Goal: Task Accomplishment & Management: Use online tool/utility

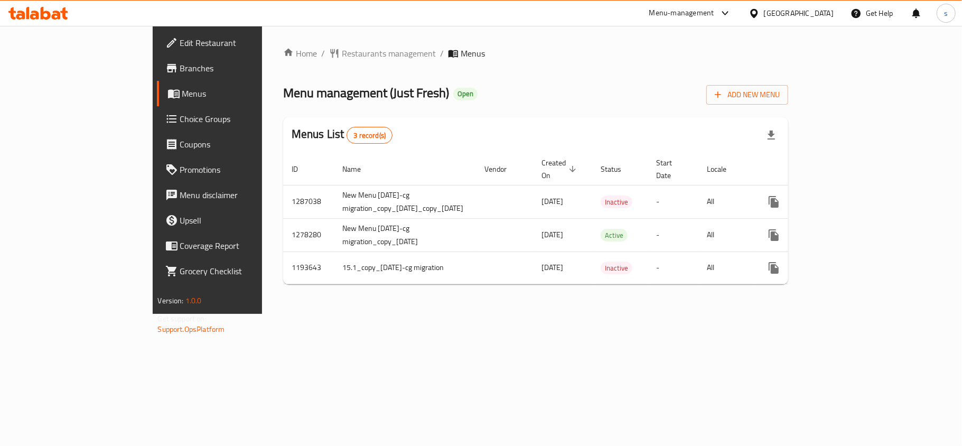
click at [180, 122] on span "Choice Groups" at bounding box center [242, 118] width 125 height 13
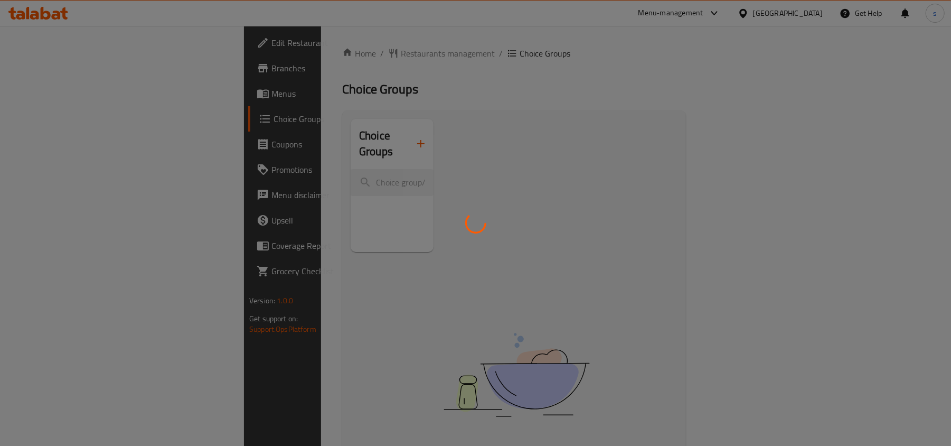
click at [242, 149] on div at bounding box center [475, 223] width 951 height 446
click at [252, 169] on div at bounding box center [475, 223] width 951 height 446
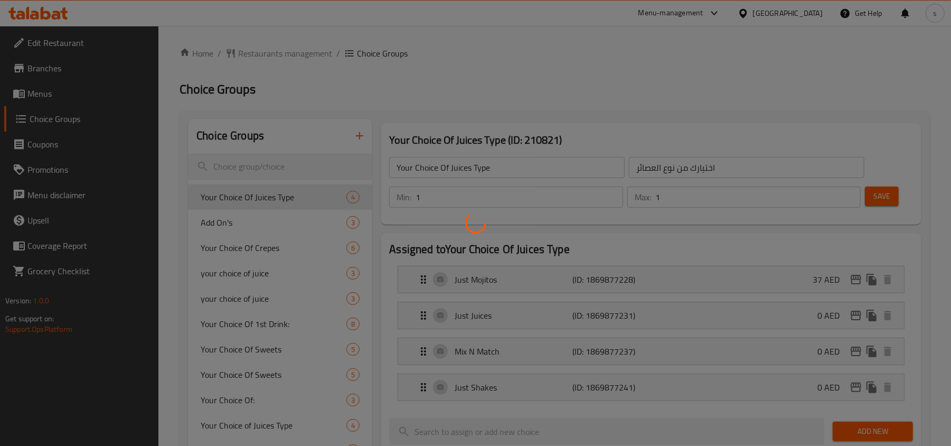
click at [267, 167] on div at bounding box center [475, 223] width 951 height 446
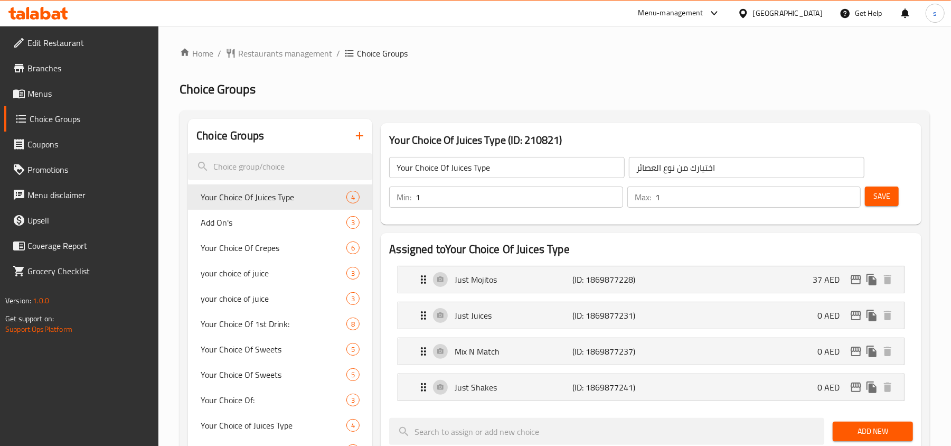
click at [272, 165] on div at bounding box center [475, 223] width 951 height 446
click at [272, 165] on input "search" at bounding box center [280, 166] width 184 height 27
click at [258, 165] on input "search" at bounding box center [280, 166] width 184 height 27
paste input "8739"
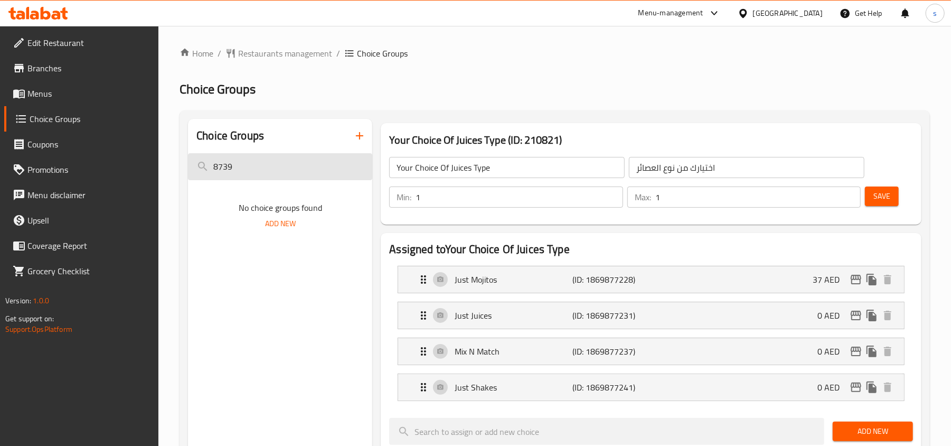
click at [251, 159] on input "8739" at bounding box center [280, 166] width 184 height 27
paste input "Add sweetness to it"
type input "A"
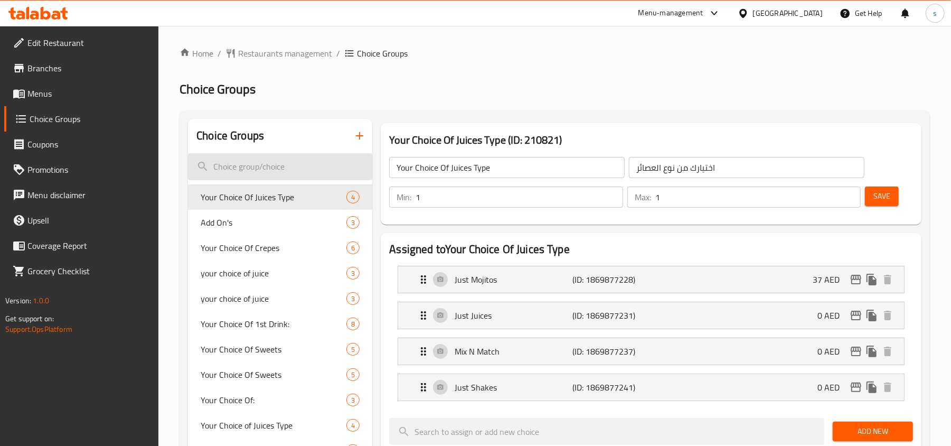
paste input "Add sweetness to it"
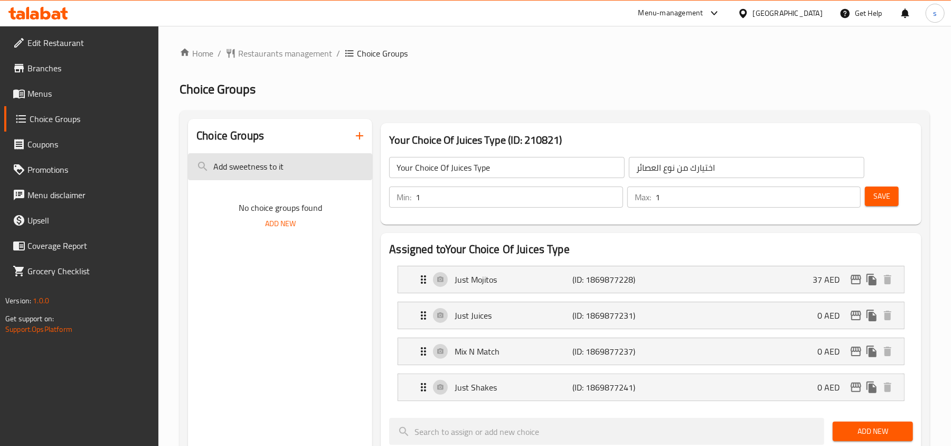
drag, startPoint x: 229, startPoint y: 163, endPoint x: 295, endPoint y: 173, distance: 66.2
click at [295, 173] on input "Add sweetness to it" at bounding box center [280, 166] width 184 height 27
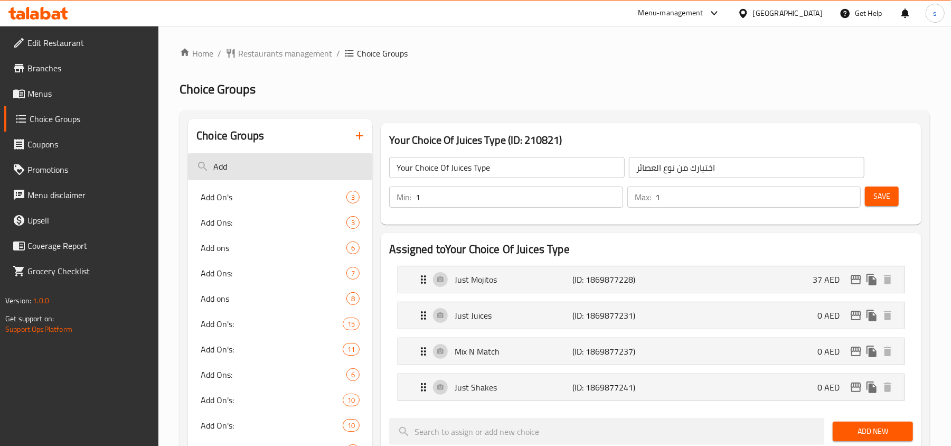
click at [261, 166] on input "Add" at bounding box center [280, 166] width 184 height 27
paste input "sweetness"
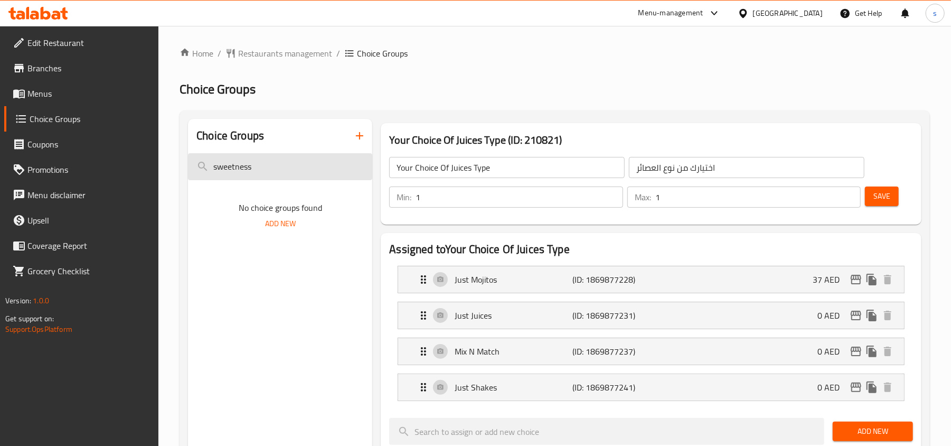
click at [261, 169] on input "sweetness" at bounding box center [280, 166] width 184 height 27
paste input "Your choice of acai"
click at [261, 169] on input "Your choice of acai" at bounding box center [280, 166] width 184 height 27
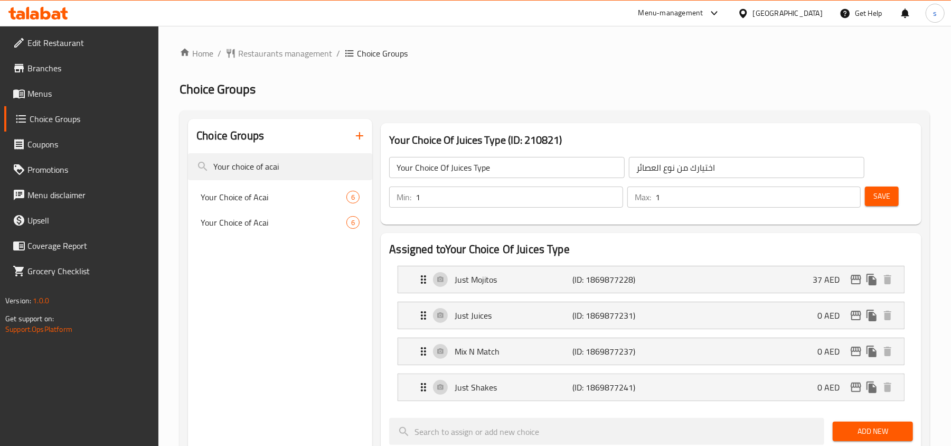
type input "Your choice of acai"
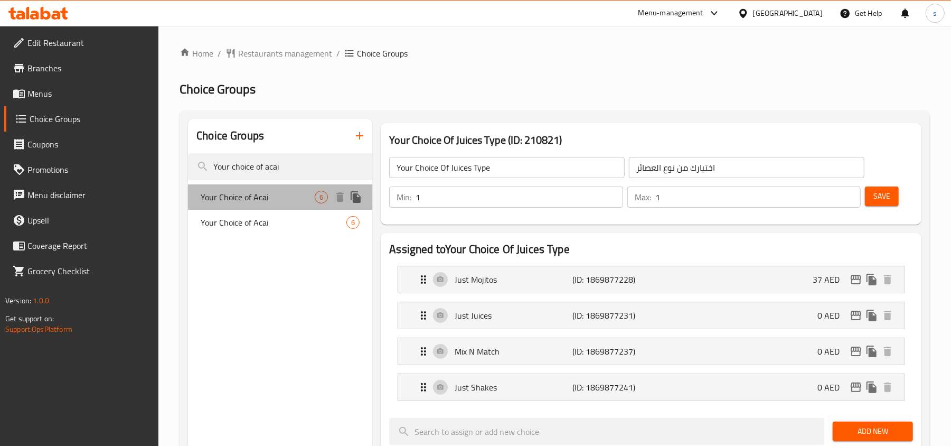
click at [246, 199] on span "Your Choice of Acai" at bounding box center [258, 197] width 114 height 13
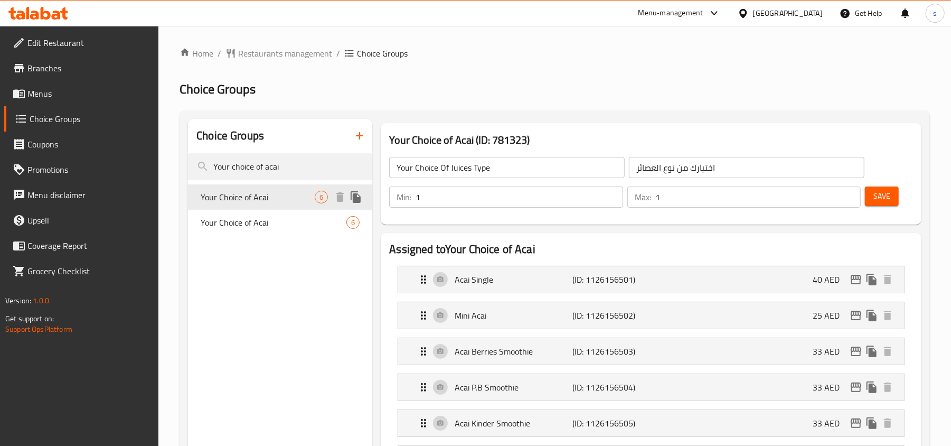
type input "Your Choice of Acai"
type input "اختيارك من الاساي"
type input "0"
type input "6"
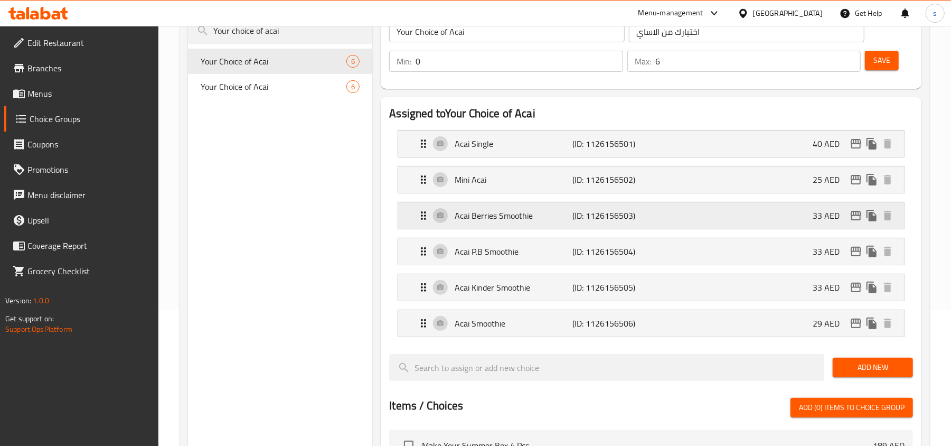
scroll to position [140, 0]
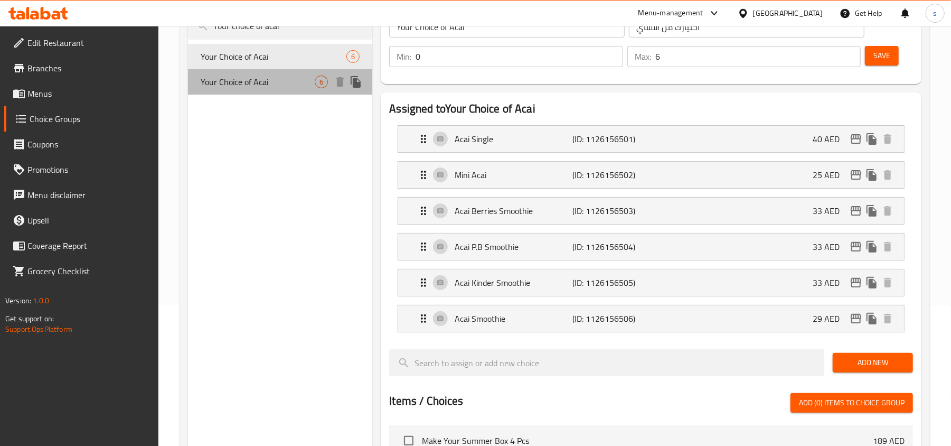
click at [260, 80] on span "Your Choice of Acai" at bounding box center [258, 82] width 114 height 13
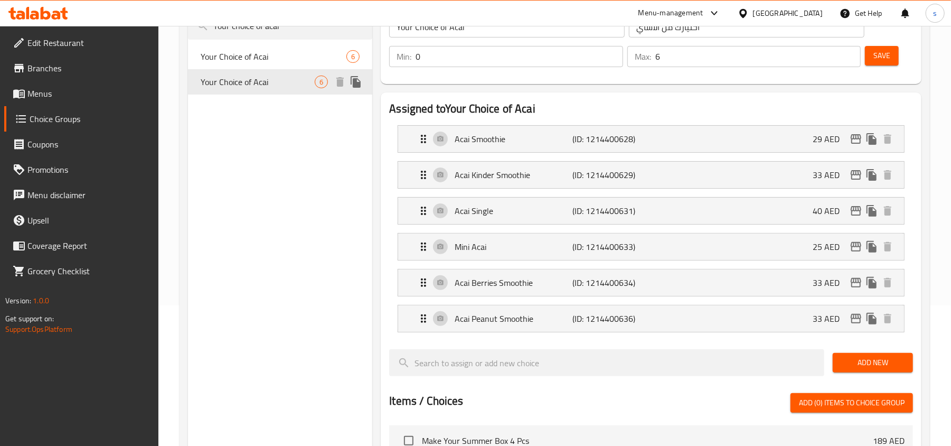
click at [246, 83] on span "Your Choice of Acai" at bounding box center [258, 82] width 114 height 13
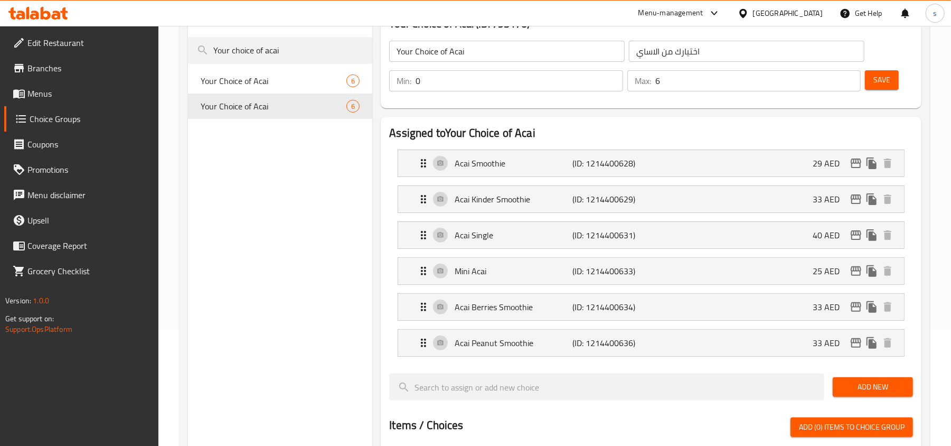
scroll to position [0, 0]
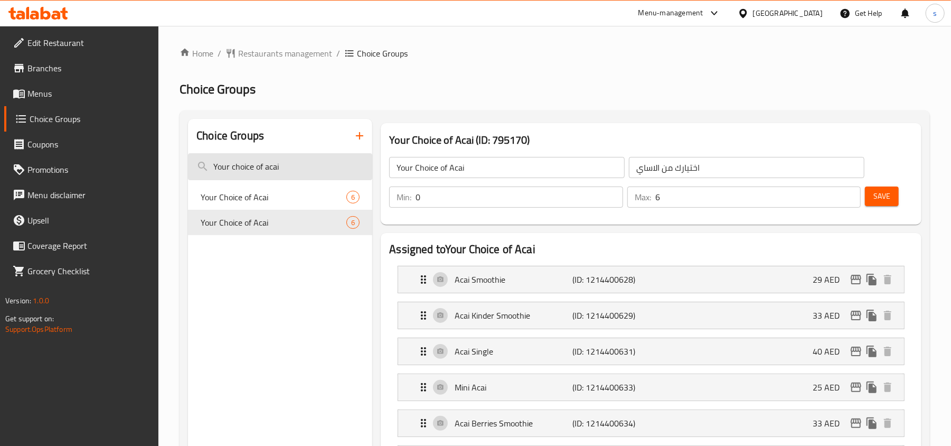
click at [250, 178] on input "Your choice of acai" at bounding box center [280, 166] width 184 height 27
click at [257, 167] on input "Your choice of acai" at bounding box center [280, 166] width 184 height 27
paste input "perfect match"
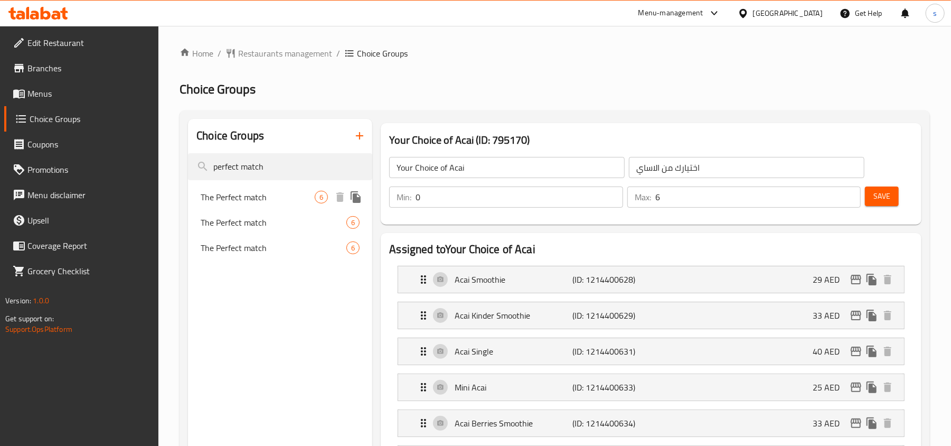
type input "perfect match"
click at [237, 203] on span "The Perfect match" at bounding box center [258, 197] width 114 height 13
type input "The Perfect match"
type input "تطابق مثالي"
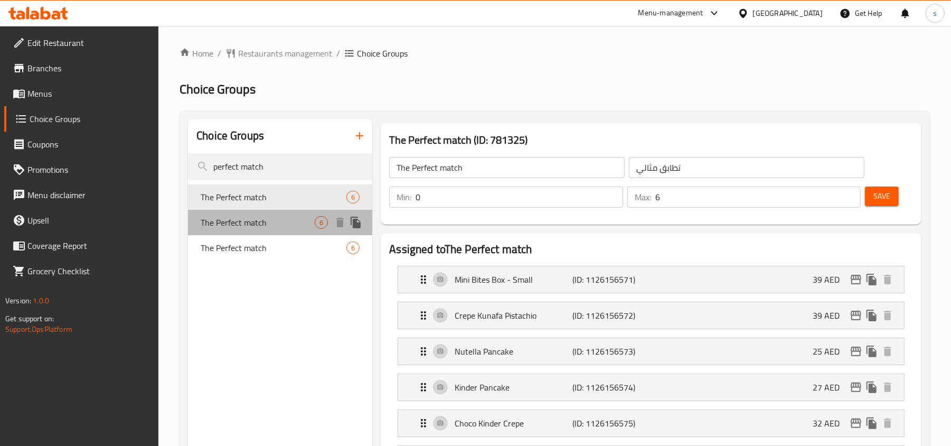
click at [237, 229] on span "The Perfect match" at bounding box center [258, 222] width 114 height 13
type input "1"
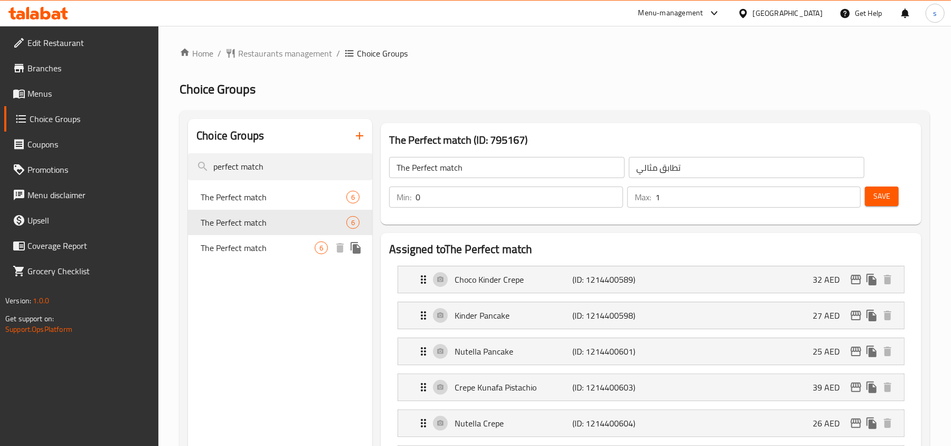
click at [233, 254] on span "The Perfect match" at bounding box center [258, 247] width 114 height 13
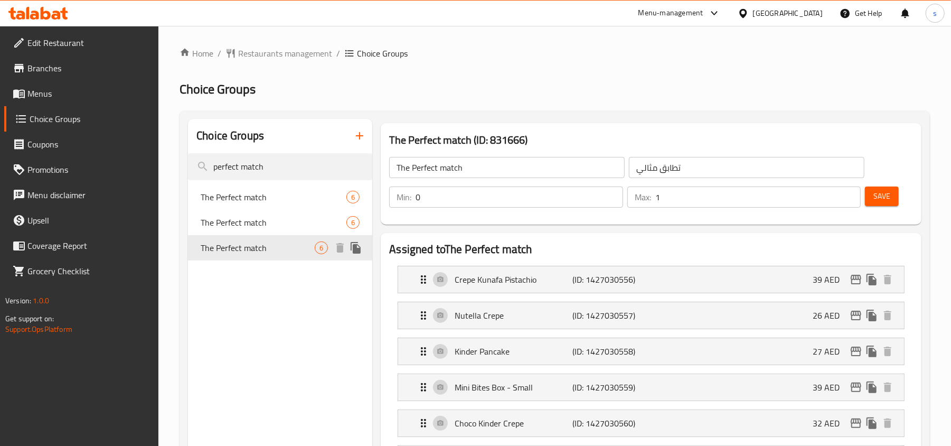
type input "خيار اضافي مميز"
type input "6"
drag, startPoint x: 322, startPoint y: 145, endPoint x: 256, endPoint y: 163, distance: 69.0
click at [322, 145] on div "Choice Groups" at bounding box center [280, 136] width 184 height 34
click at [241, 167] on input "perfect match" at bounding box center [280, 166] width 184 height 27
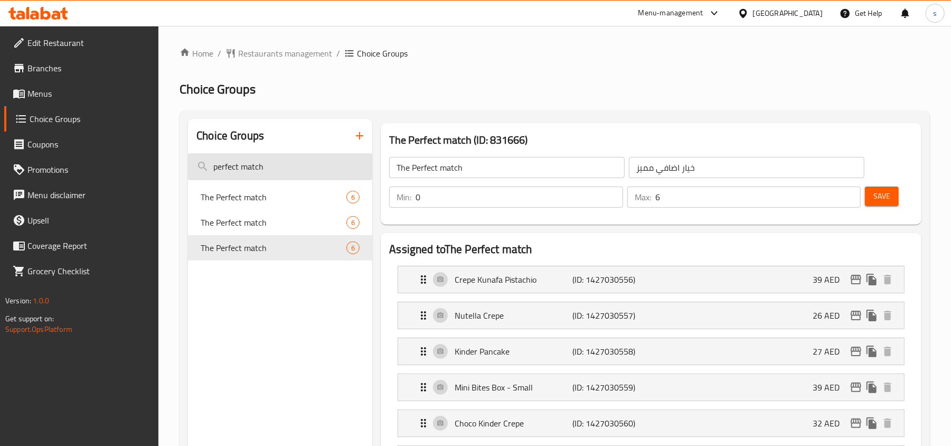
click at [241, 167] on input "perfect match" at bounding box center [280, 166] width 184 height 27
paste input "Fruit Refreshment"
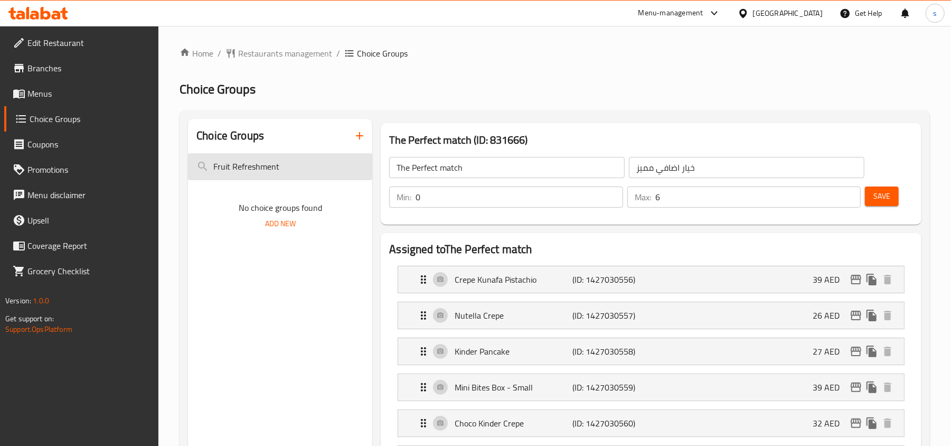
click at [275, 165] on input "Fruit Refreshment" at bounding box center [280, 166] width 184 height 27
paste input "Refreshing and revitalizing"
click at [275, 165] on input "Refreshing and revitalizing" at bounding box center [280, 166] width 184 height 27
type input "Refreshing and revitalizing"
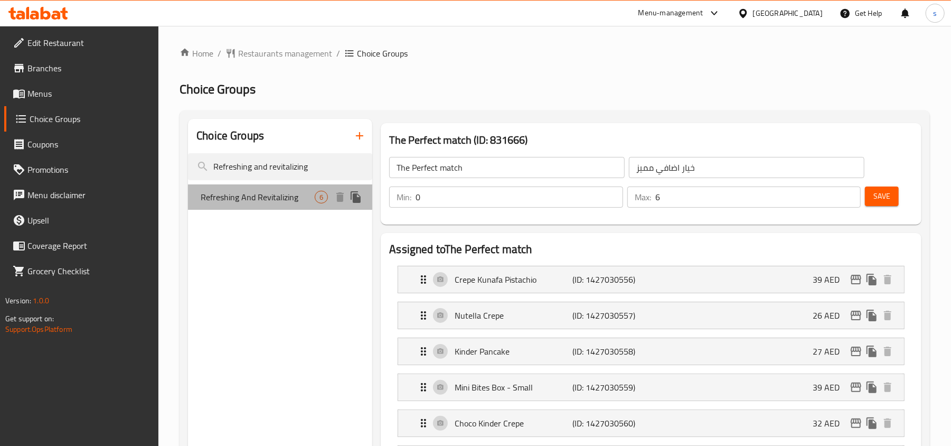
click at [265, 195] on span "Refreshing And Revitalizing" at bounding box center [258, 197] width 114 height 13
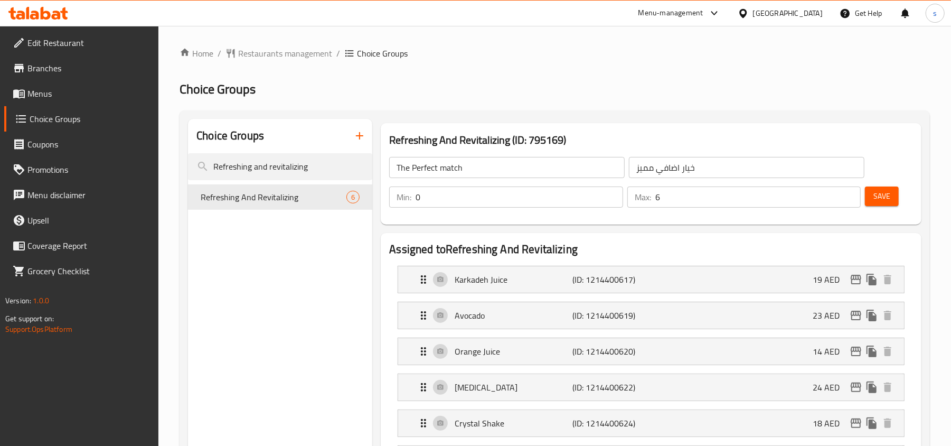
type input "Refreshing And Revitalizing"
type input "منعش وإحياء"
click at [256, 169] on input "Refreshing and revitalizing" at bounding box center [280, 166] width 184 height 27
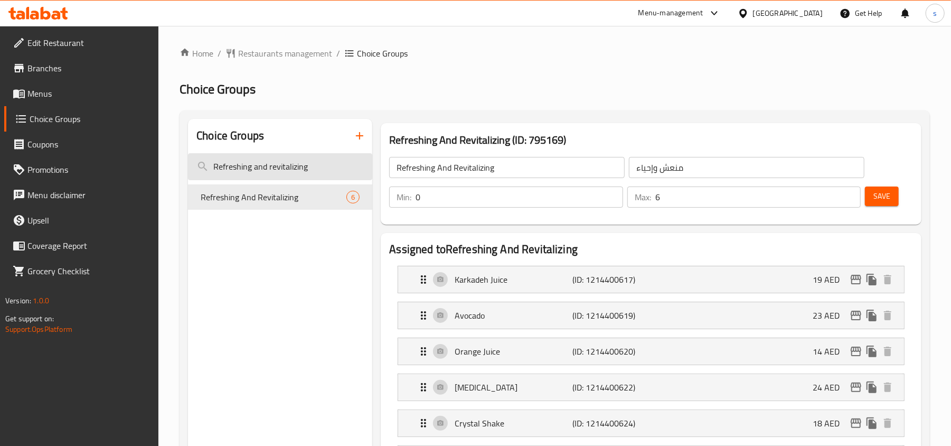
paste input "ment"
click at [241, 172] on input "Refreshment" at bounding box center [280, 166] width 184 height 27
paste input "Fruit"
click at [241, 172] on input "Fruit" at bounding box center [280, 166] width 184 height 27
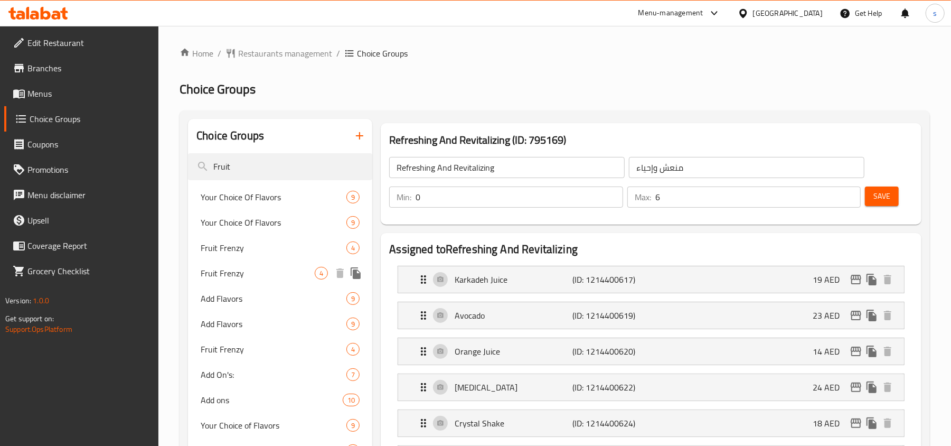
type input "Fruit"
click at [229, 251] on span "Fruit Frenzy" at bounding box center [274, 247] width 146 height 13
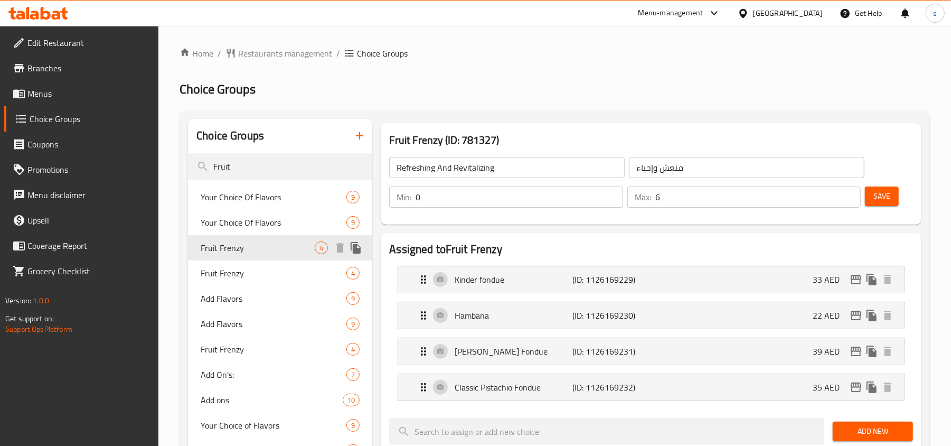
type input "Fruit Frenzy"
type input "انتعاش الفواكة"
type input "4"
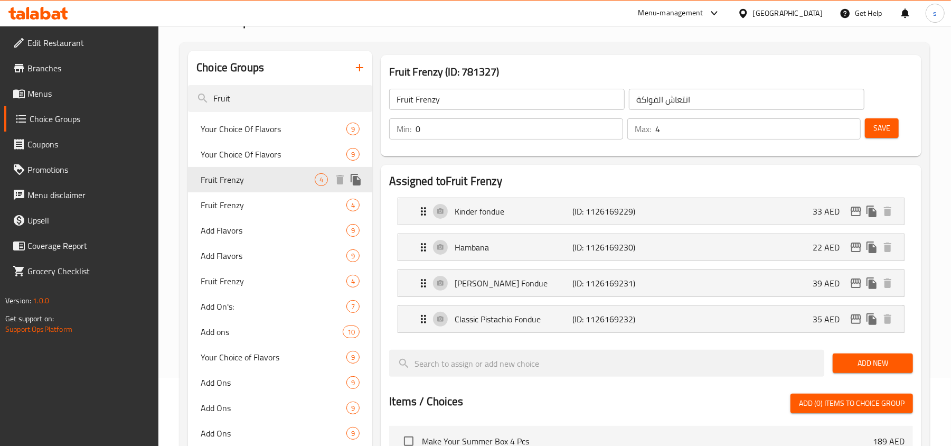
scroll to position [70, 0]
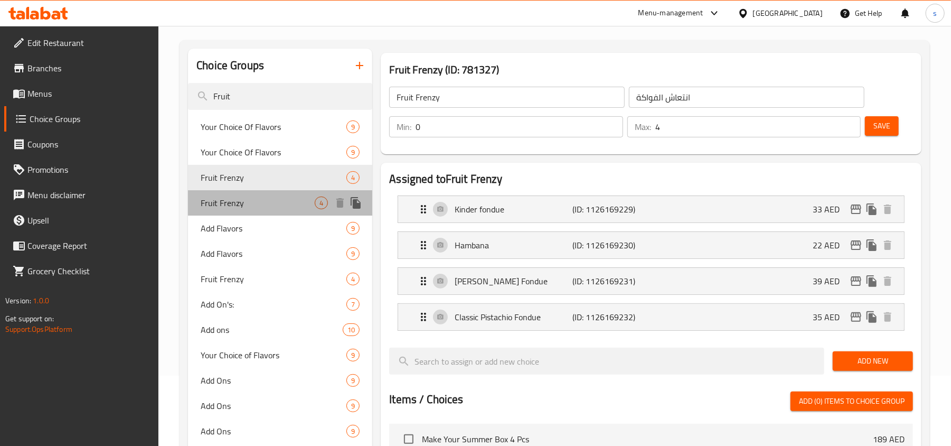
click at [233, 211] on div "Fruit Frenzy 4" at bounding box center [280, 202] width 184 height 25
type input "فرنزي الفواكة"
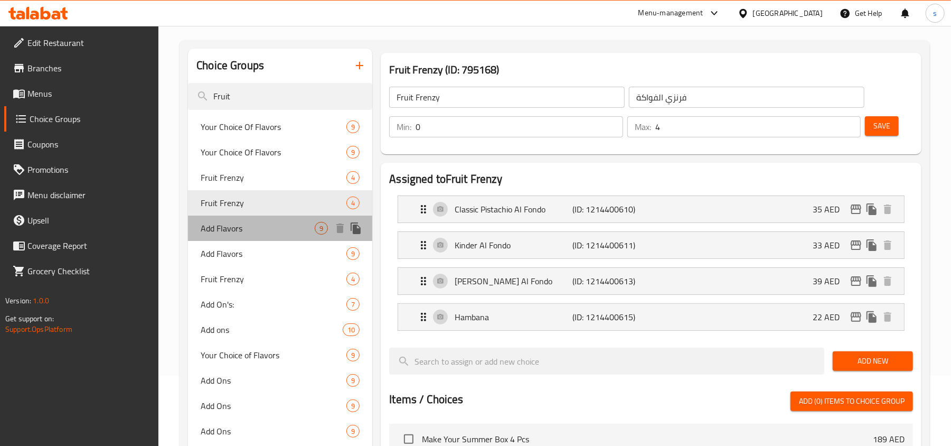
click at [237, 227] on span "Add Flavors" at bounding box center [258, 228] width 114 height 13
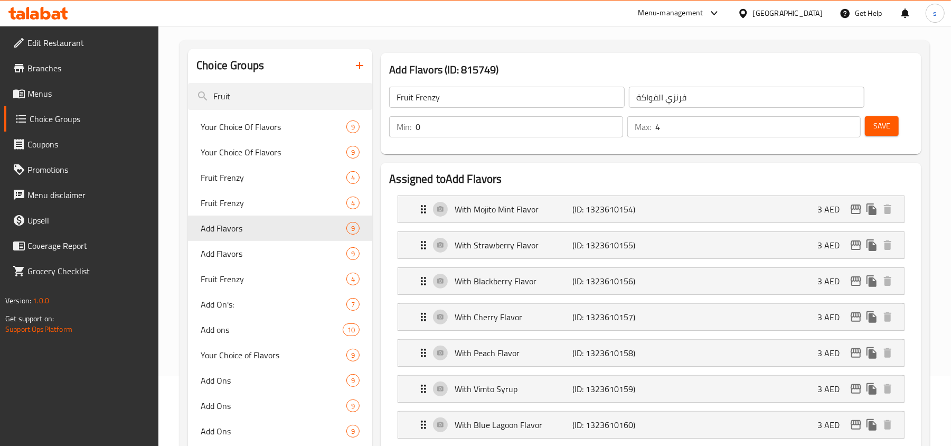
type input "Add Flavors"
type input "أضف النكهات"
type input "3"
click at [282, 97] on input "Fruit" at bounding box center [280, 96] width 184 height 27
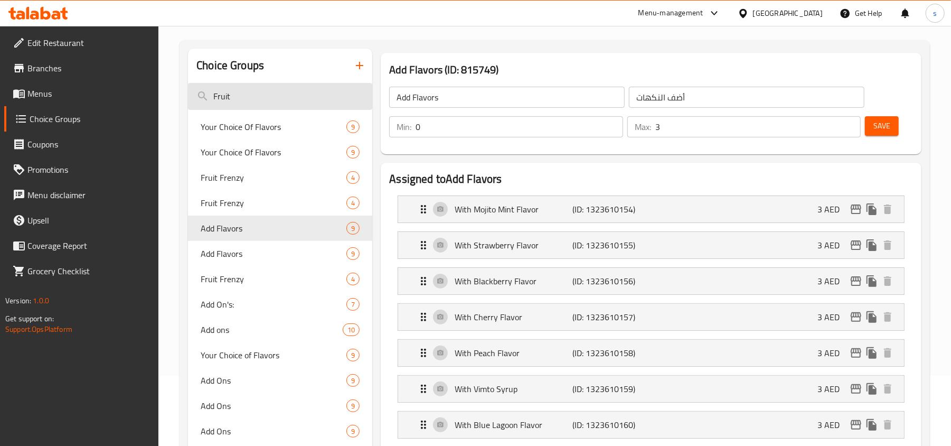
paste input "Add"
click at [282, 97] on input "Fruit" at bounding box center [280, 96] width 184 height 27
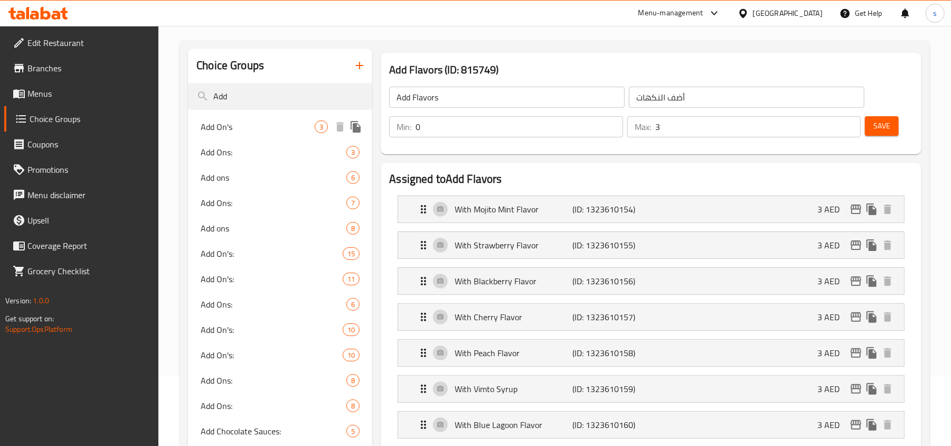
type input "Add"
click at [229, 136] on div "Add On's 3" at bounding box center [280, 126] width 184 height 25
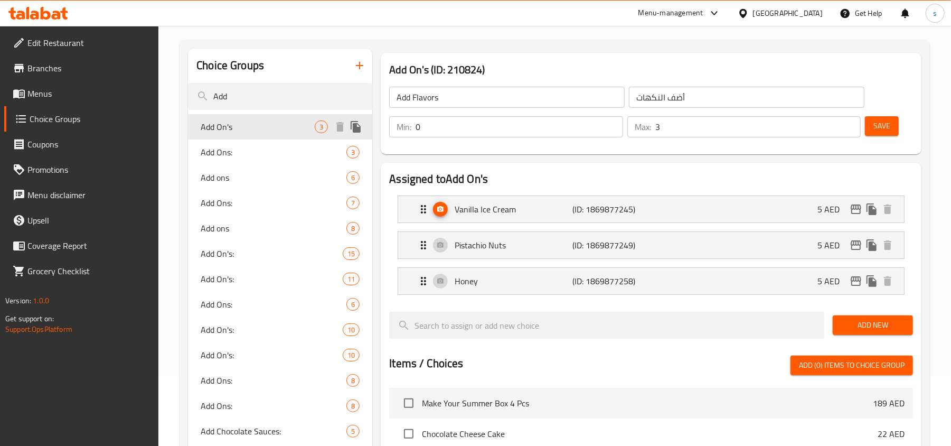
type input "Add On's"
type input "الإضافات"
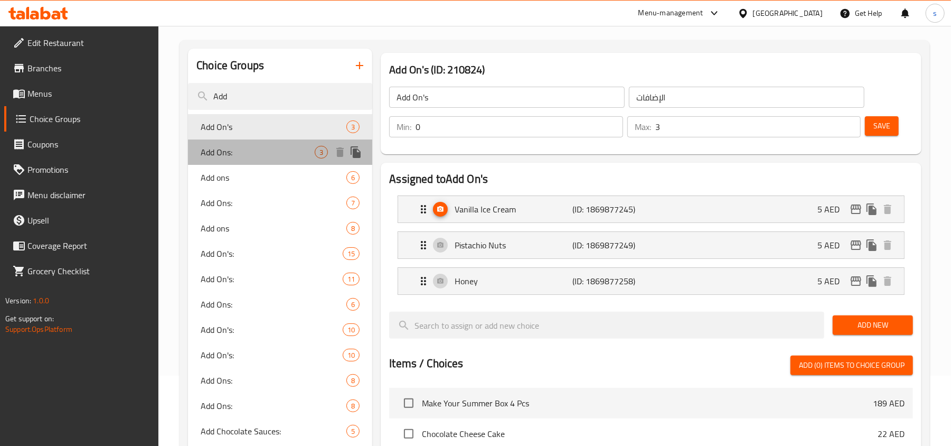
click at [227, 154] on span "Add Ons:" at bounding box center [258, 152] width 114 height 13
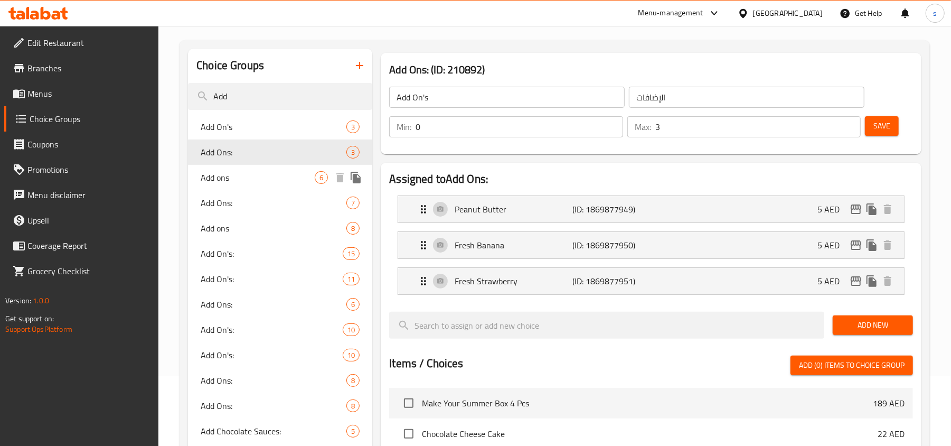
type input "Add Ons:"
type input "الإضافات:"
type input "0"
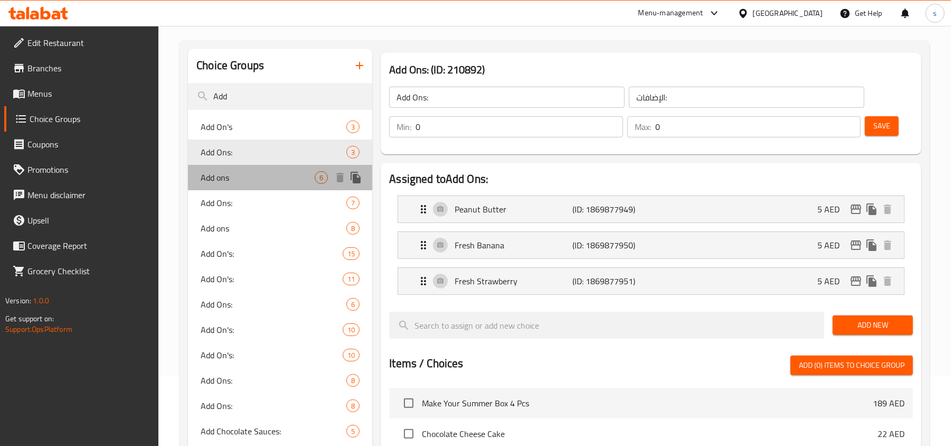
click at [222, 188] on div "Add ons 6" at bounding box center [280, 177] width 184 height 25
type input "Add ons"
type input "إضافات"
type input "6"
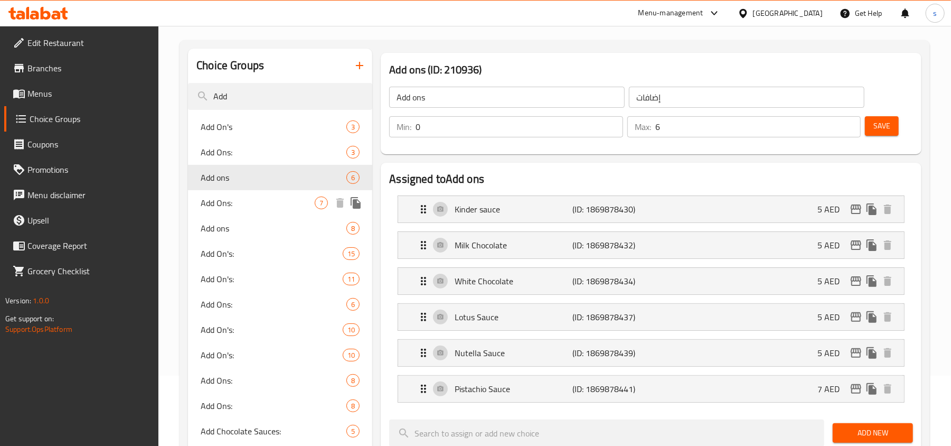
click at [216, 199] on span "Add Ons:" at bounding box center [258, 202] width 114 height 13
type input "Add Ons:"
type input "إضافات:"
type input "0"
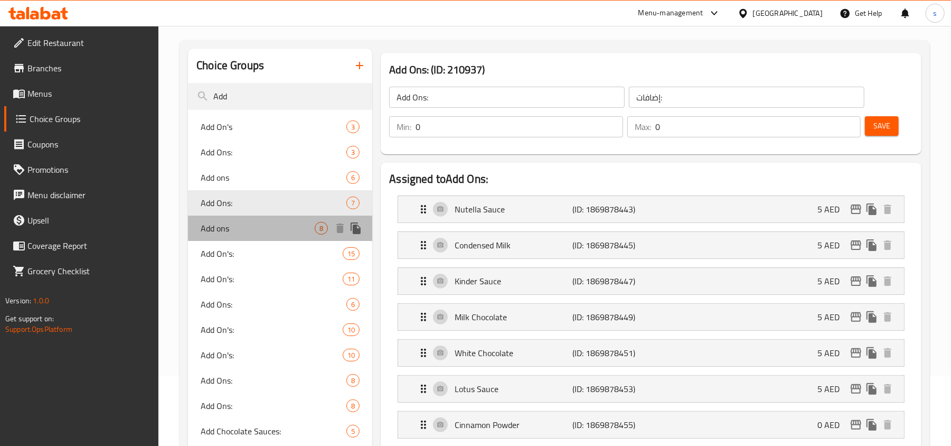
click at [215, 232] on span "Add ons" at bounding box center [258, 228] width 114 height 13
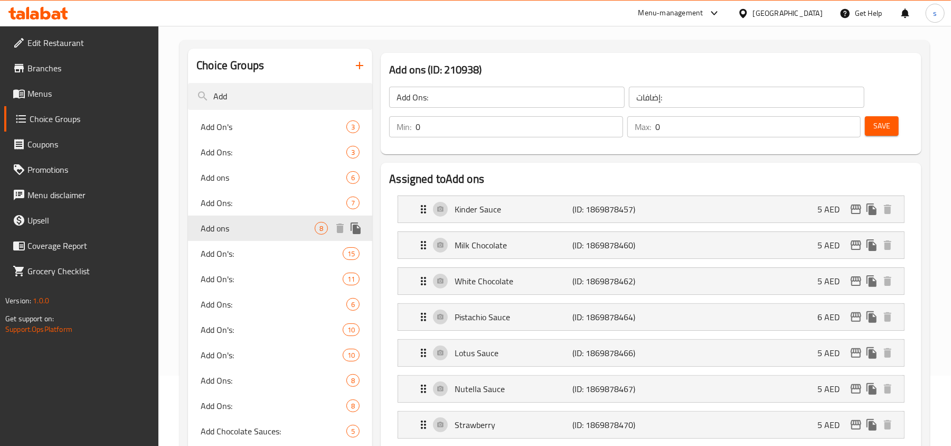
type input "Add ons"
type input "إضافات"
type input "8"
click at [216, 257] on span "Add On's:" at bounding box center [256, 253] width 110 height 13
click at [220, 288] on div "Add On's: 11" at bounding box center [280, 278] width 184 height 25
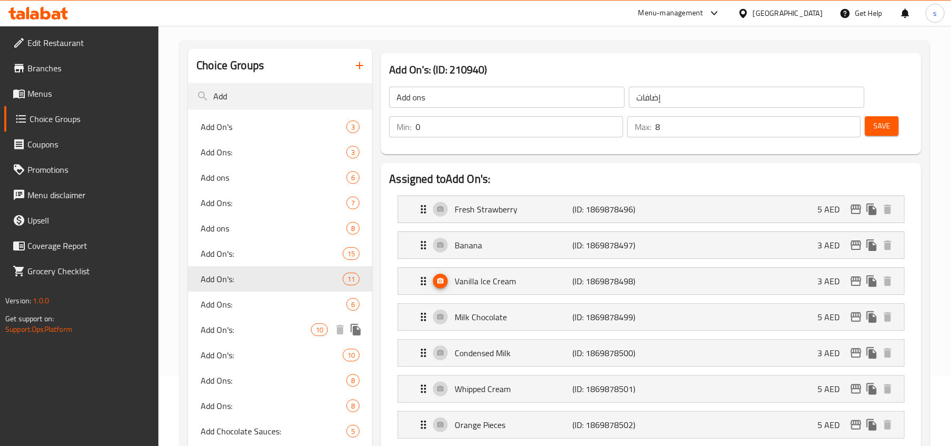
type input "Add On's:"
type input "الإضافات:"
click at [216, 325] on span "Add On's:" at bounding box center [256, 329] width 110 height 13
type input "0"
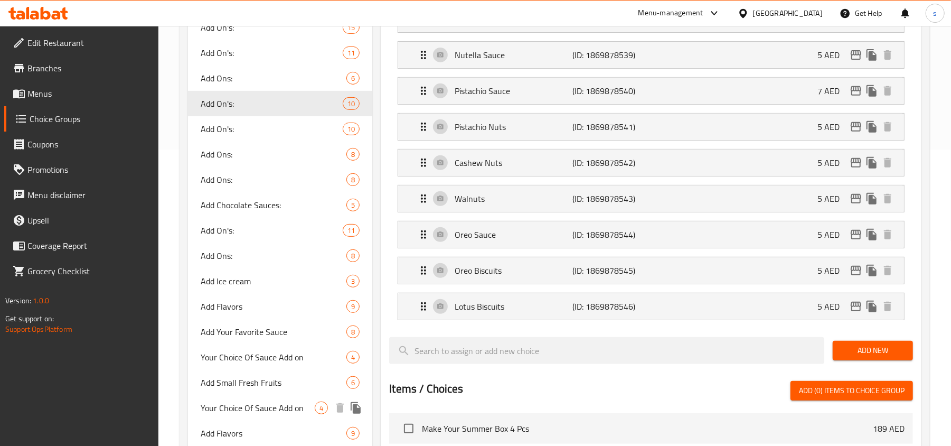
scroll to position [281, 0]
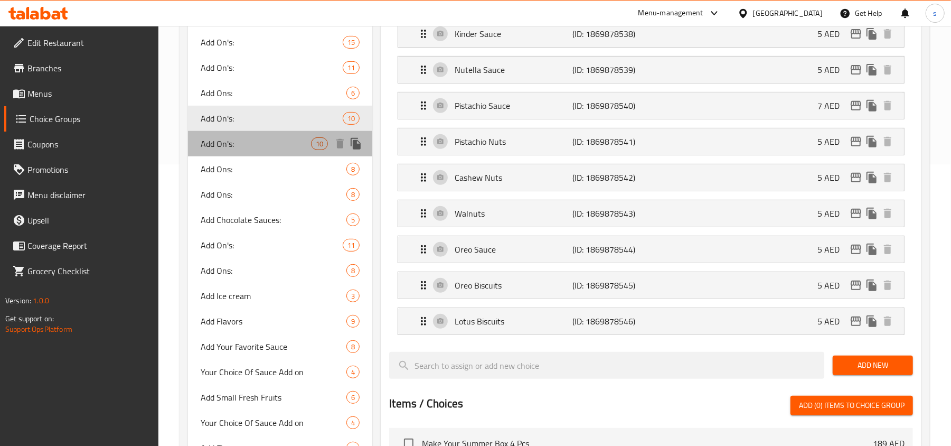
click at [224, 140] on span "Add On's:" at bounding box center [256, 143] width 110 height 13
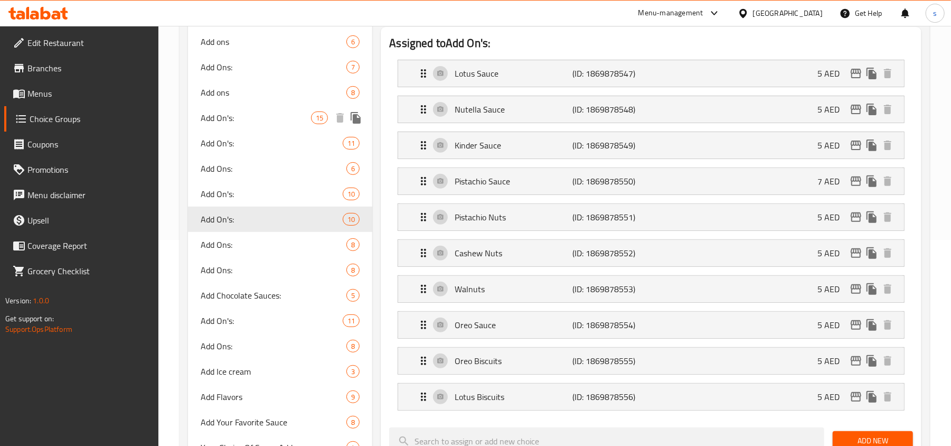
scroll to position [211, 0]
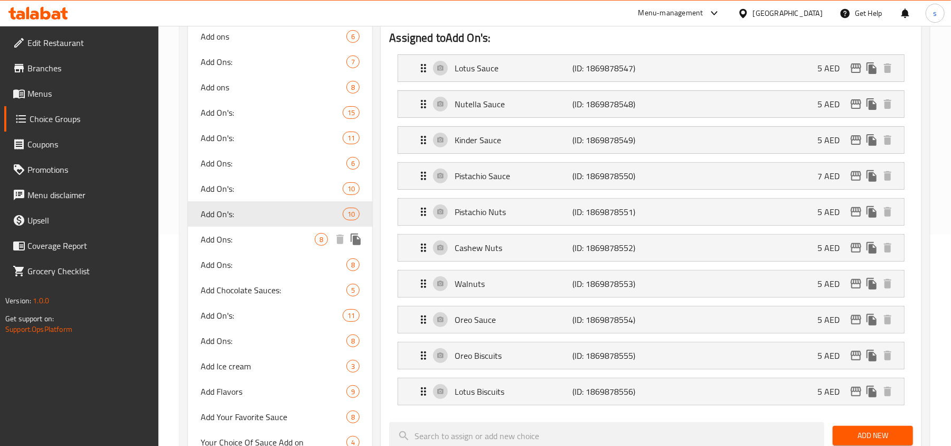
click at [218, 235] on span "Add Ons:" at bounding box center [258, 239] width 114 height 13
type input "Add Ons:"
type input "8"
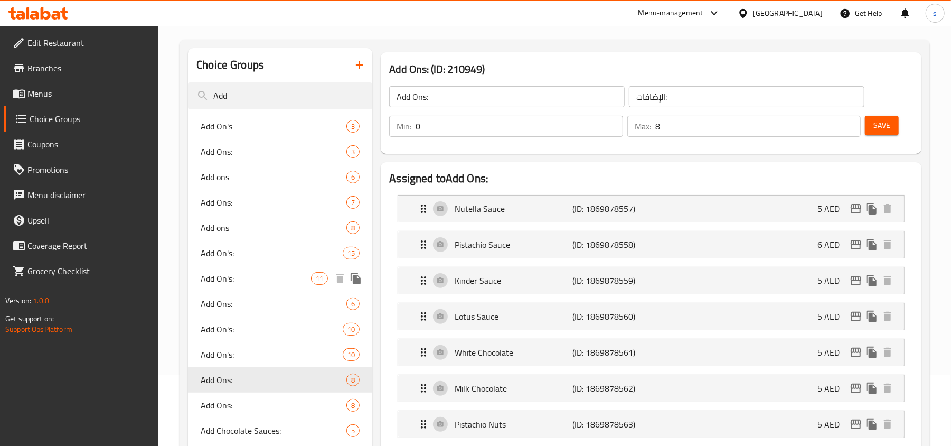
scroll to position [70, 0]
